Goal: Task Accomplishment & Management: Manage account settings

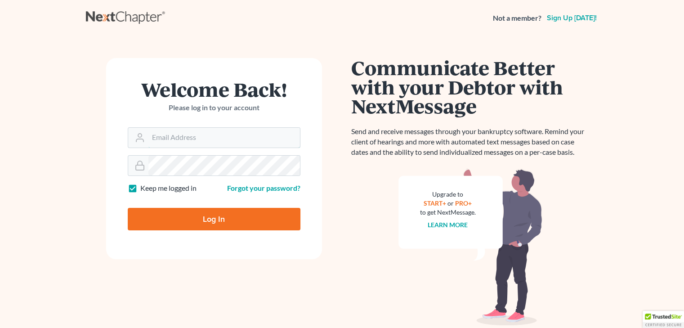
type input "[PERSON_NAME][EMAIL_ADDRESS][DOMAIN_NAME]"
click at [209, 222] on input "Log In" at bounding box center [214, 219] width 173 height 22
type input "Thinking..."
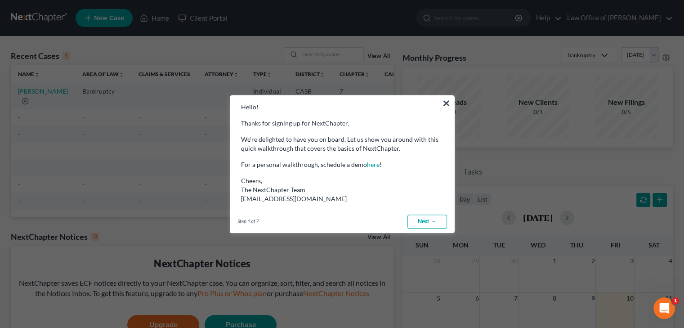
click at [422, 226] on link "Next →" at bounding box center [427, 221] width 40 height 14
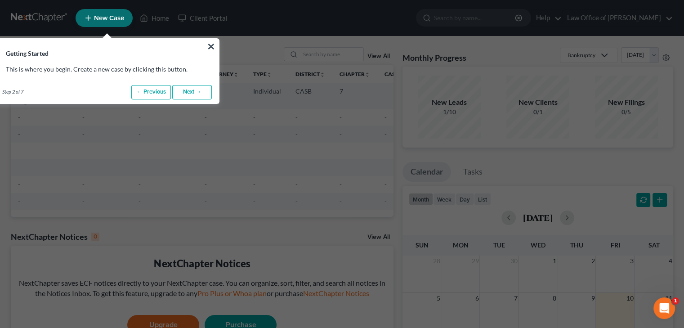
click at [202, 90] on link "Next →" at bounding box center [192, 92] width 40 height 14
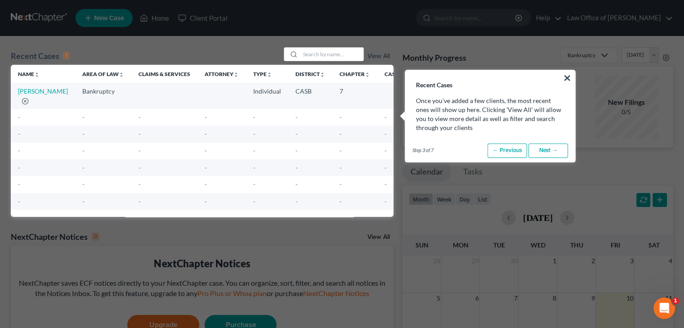
click at [553, 150] on link "Next →" at bounding box center [548, 150] width 40 height 14
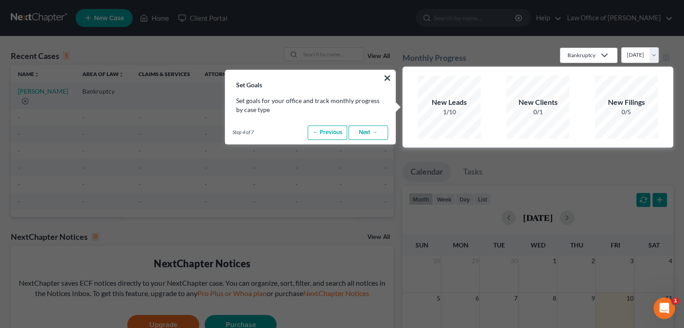
click at [377, 129] on link "Next →" at bounding box center [368, 132] width 40 height 14
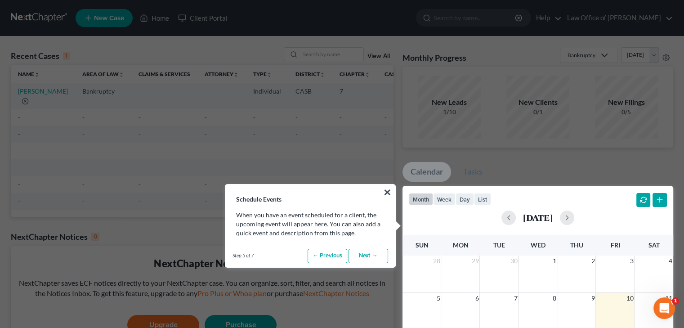
click at [372, 254] on link "Next →" at bounding box center [368, 256] width 40 height 14
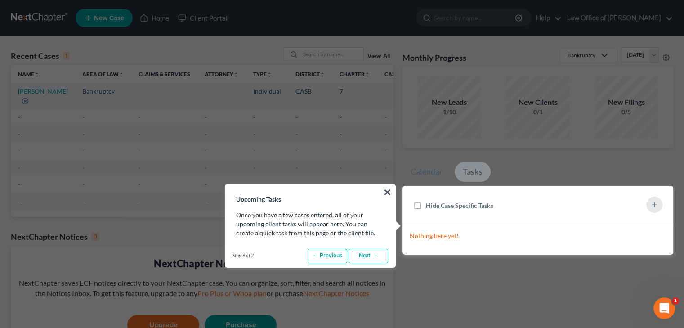
click at [372, 254] on link "Next →" at bounding box center [368, 256] width 40 height 14
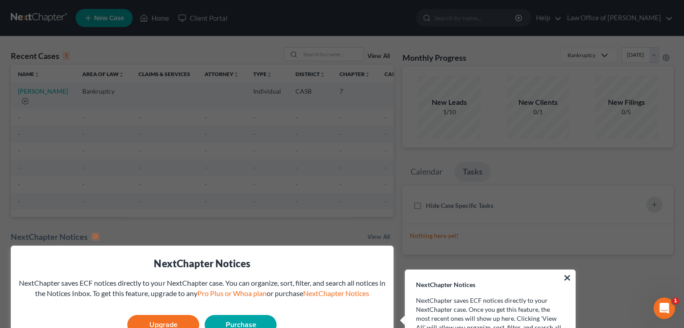
scroll to position [75, 0]
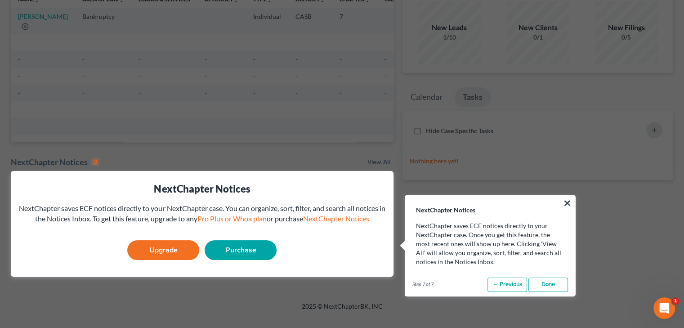
click at [540, 281] on link "Done" at bounding box center [548, 284] width 40 height 14
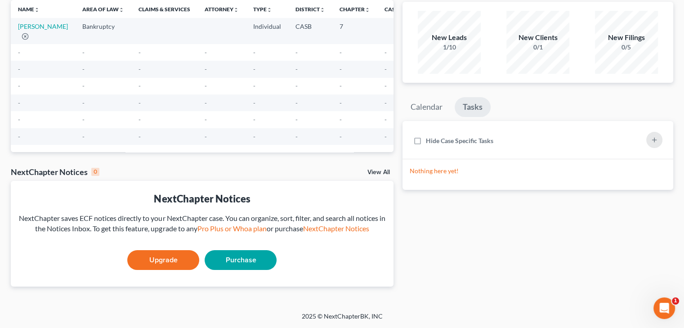
scroll to position [0, 0]
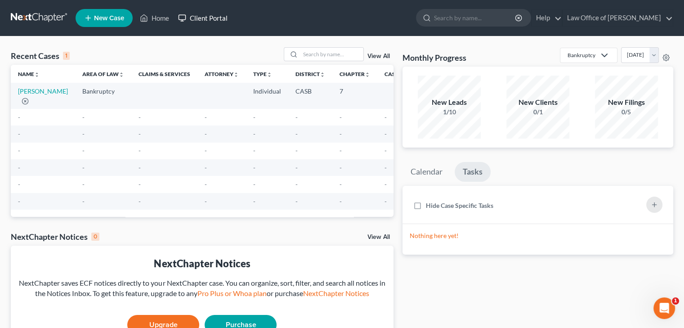
click at [212, 15] on link "Client Portal" at bounding box center [202, 18] width 58 height 16
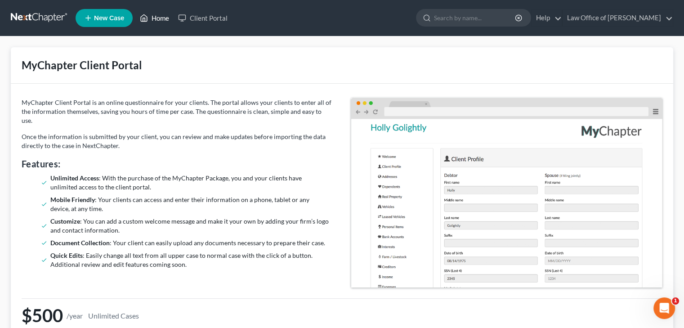
click at [161, 14] on link "Home" at bounding box center [154, 18] width 38 height 16
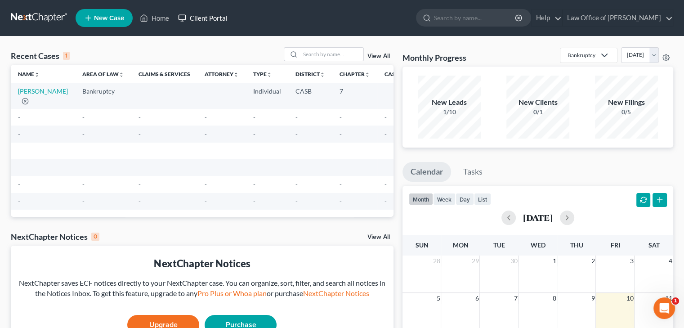
click at [191, 20] on link "Client Portal" at bounding box center [202, 18] width 58 height 16
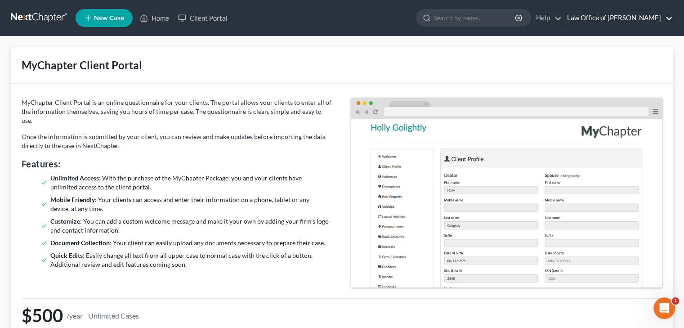
click at [618, 18] on link "Law Office of [PERSON_NAME]" at bounding box center [617, 18] width 110 height 16
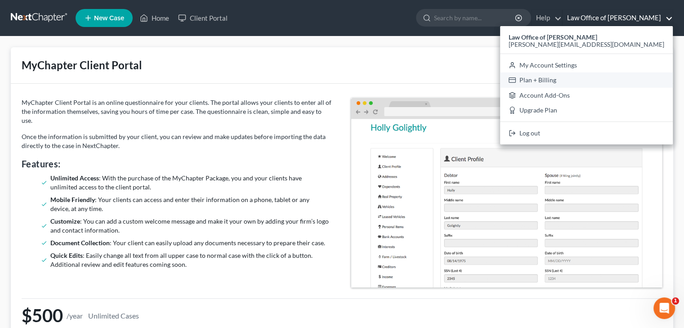
click at [605, 81] on link "Plan + Billing" at bounding box center [586, 79] width 173 height 15
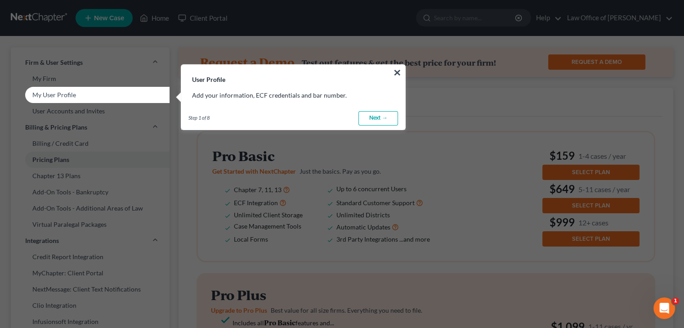
click at [378, 117] on link "Next →" at bounding box center [378, 118] width 40 height 14
click at [376, 119] on link "Next →" at bounding box center [378, 118] width 40 height 14
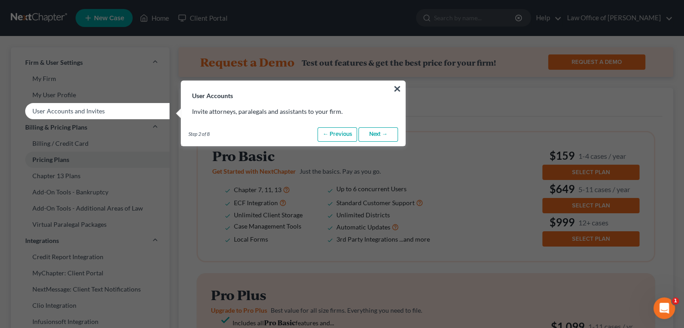
click at [378, 131] on link "Next →" at bounding box center [378, 134] width 40 height 14
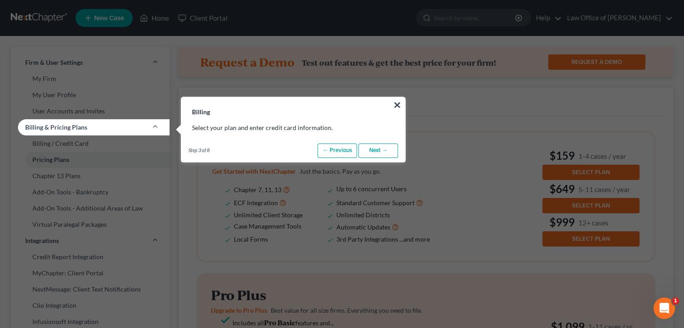
click at [377, 150] on link "Next →" at bounding box center [378, 150] width 40 height 14
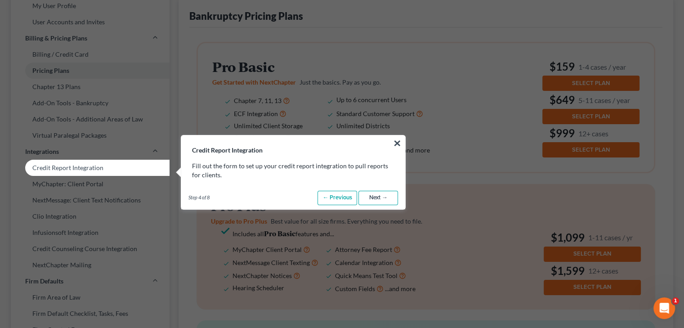
scroll to position [150, 0]
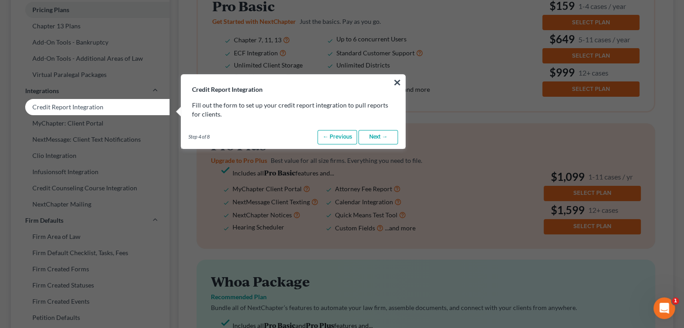
click at [382, 133] on link "Next →" at bounding box center [378, 137] width 40 height 14
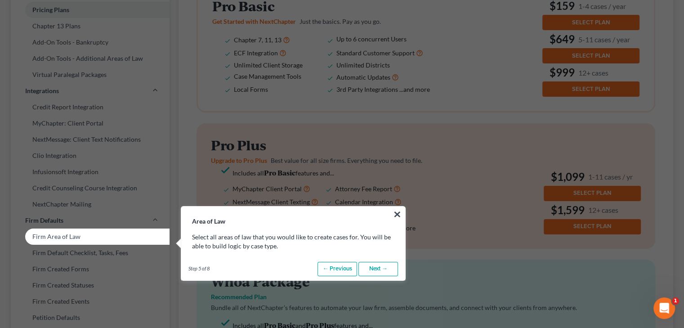
click at [378, 271] on link "Next →" at bounding box center [378, 269] width 40 height 14
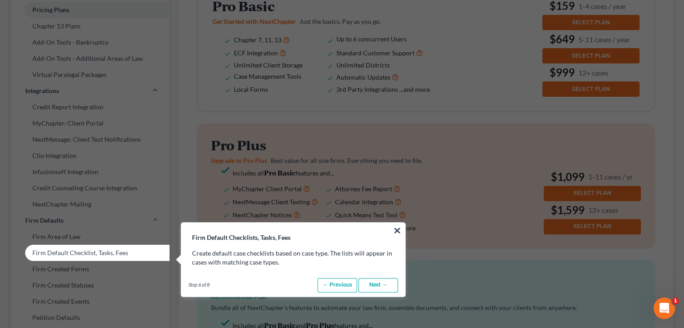
click at [380, 286] on link "Next →" at bounding box center [378, 285] width 40 height 14
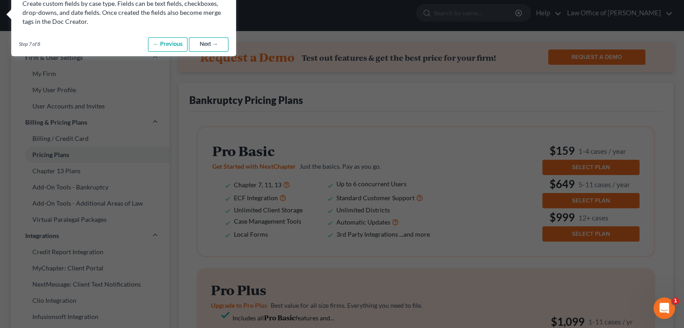
scroll to position [0, 0]
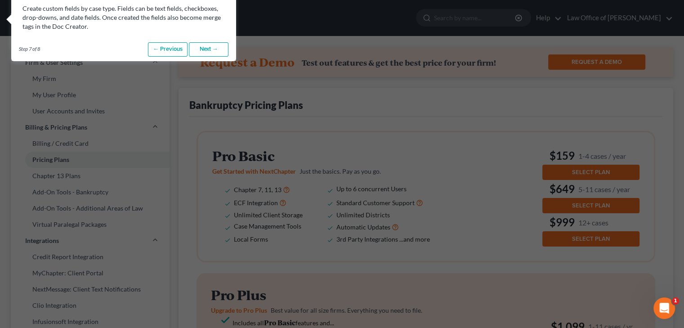
click at [213, 49] on link "Next →" at bounding box center [209, 49] width 40 height 14
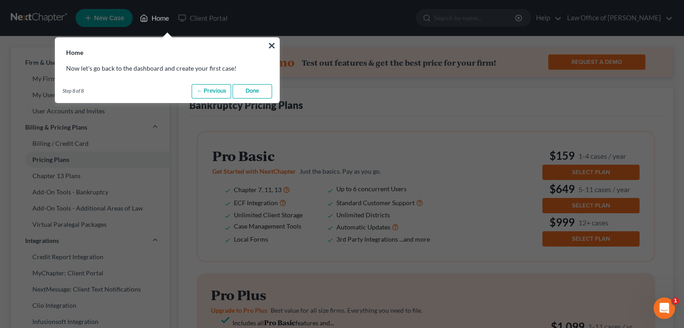
click at [239, 88] on link "Done" at bounding box center [252, 91] width 40 height 14
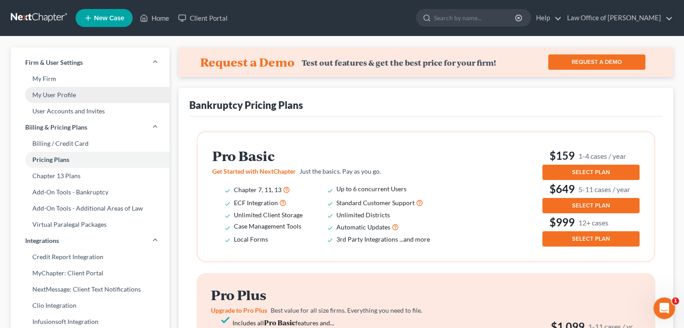
click at [70, 96] on link "My User Profile" at bounding box center [90, 95] width 159 height 16
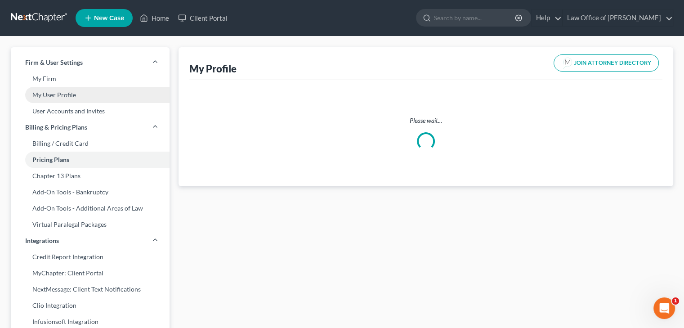
select select "4"
select select "attorney"
select select "0"
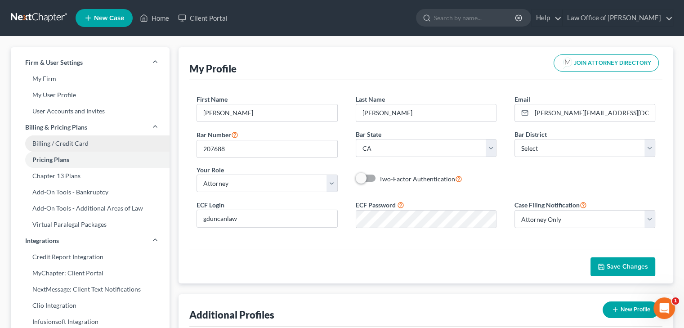
click at [90, 145] on link "Billing / Credit Card" at bounding box center [90, 143] width 159 height 16
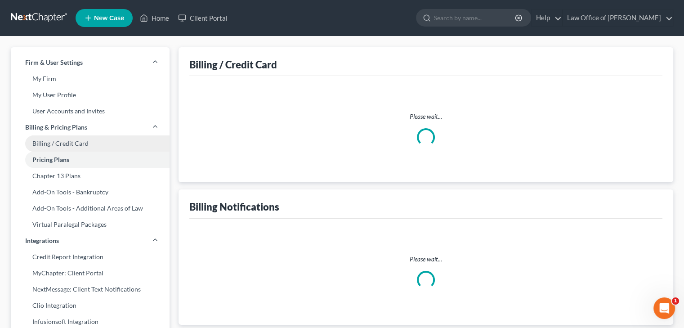
select select "4"
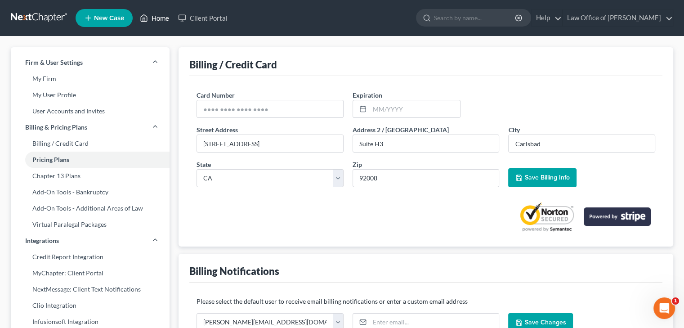
click at [162, 18] on link "Home" at bounding box center [154, 18] width 38 height 16
